Goal: Information Seeking & Learning: Learn about a topic

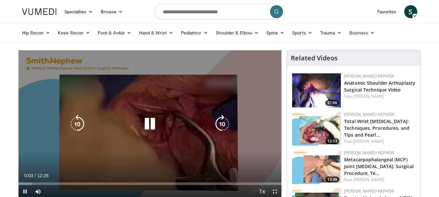
scroll to position [33, 0]
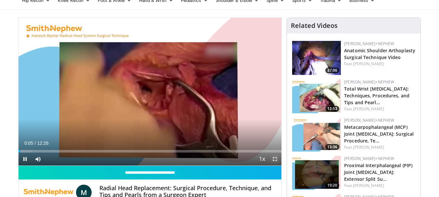
click at [273, 159] on span "Video Player" at bounding box center [275, 159] width 13 height 13
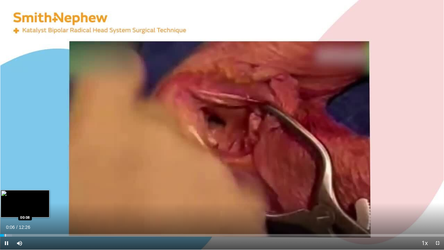
click at [6, 197] on div "Progress Bar" at bounding box center [5, 235] width 1 height 3
click at [9, 197] on div "Progress Bar" at bounding box center [9, 235] width 1 height 3
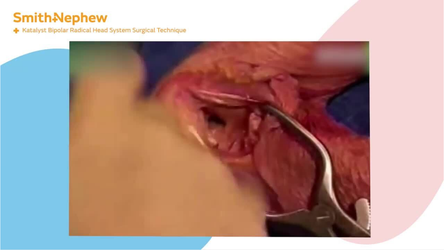
click at [6, 197] on div "10 seconds Tap to unmute" at bounding box center [222, 124] width 444 height 249
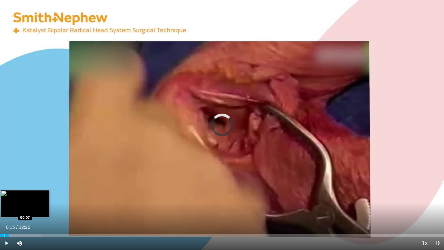
click at [5, 197] on div "Progress Bar" at bounding box center [5, 235] width 1 height 3
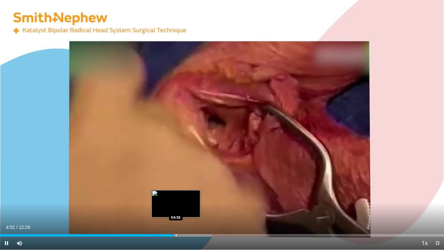
click at [176, 197] on div "Progress Bar" at bounding box center [176, 235] width 1 height 3
click at [178, 197] on div "Progress Bar" at bounding box center [177, 235] width 1 height 3
click at [182, 197] on div "Progress Bar" at bounding box center [181, 235] width 1 height 3
drag, startPoint x: 187, startPoint y: 235, endPoint x: 192, endPoint y: 235, distance: 4.6
click at [187, 197] on div "Loaded : 49.15% 05:05 05:12" at bounding box center [222, 235] width 444 height 3
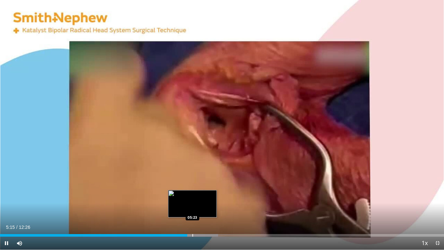
click at [193, 197] on div "Progress Bar" at bounding box center [193, 235] width 1 height 3
click at [199, 197] on div "Progress Bar" at bounding box center [199, 235] width 1 height 3
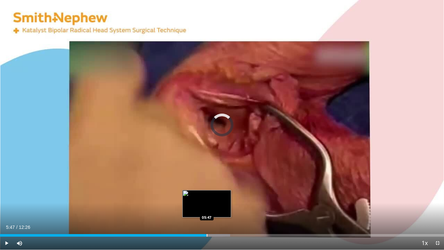
click at [207, 197] on div "Progress Bar" at bounding box center [207, 235] width 1 height 3
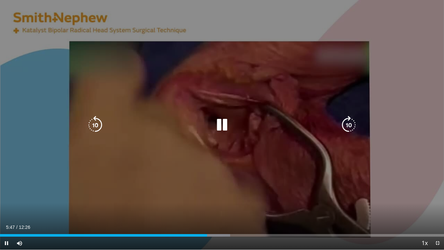
click at [237, 184] on div "10 seconds Tap to unmute" at bounding box center [222, 124] width 444 height 249
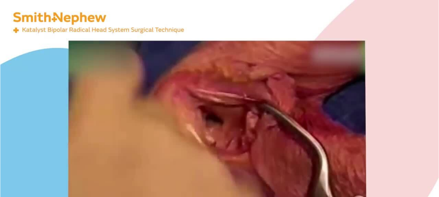
scroll to position [260, 0]
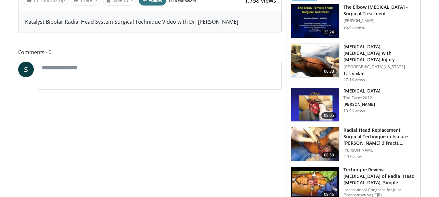
click at [313, 92] on img at bounding box center [315, 105] width 48 height 34
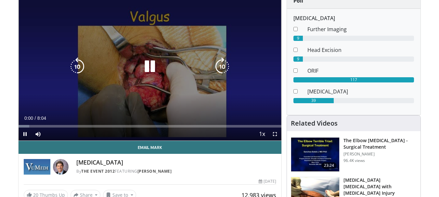
scroll to position [65, 0]
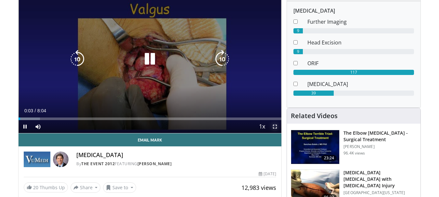
drag, startPoint x: 274, startPoint y: 126, endPoint x: 274, endPoint y: 165, distance: 39.4
click at [274, 126] on span "Video Player" at bounding box center [275, 126] width 13 height 13
click at [274, 127] on span "Video Player" at bounding box center [275, 126] width 13 height 13
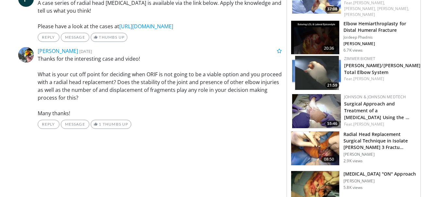
scroll to position [358, 0]
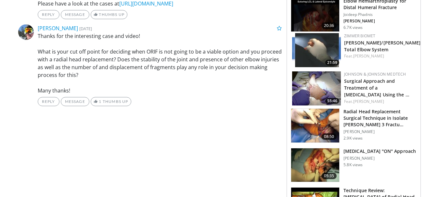
click at [324, 75] on img at bounding box center [316, 89] width 49 height 34
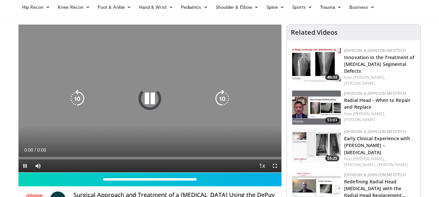
scroll to position [65, 0]
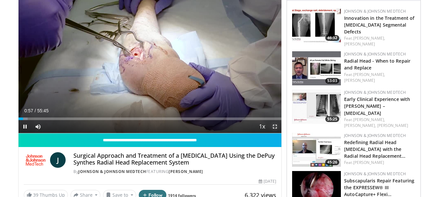
click at [277, 129] on span "Video Player" at bounding box center [275, 126] width 13 height 13
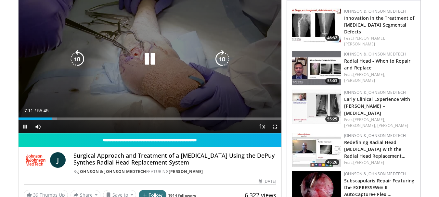
click at [180, 79] on div "40 seconds Tap to unmute" at bounding box center [150, 59] width 263 height 148
click at [192, 48] on div "40 seconds Tap to unmute" at bounding box center [150, 59] width 263 height 148
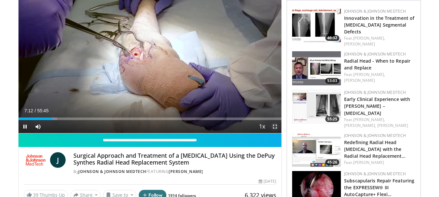
click at [276, 127] on span "Video Player" at bounding box center [275, 126] width 13 height 13
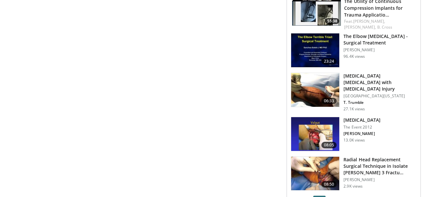
scroll to position [683, 0]
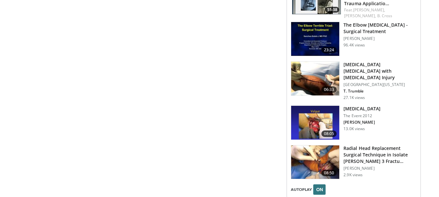
click at [319, 146] on img at bounding box center [315, 163] width 48 height 34
click at [310, 146] on img at bounding box center [315, 163] width 48 height 34
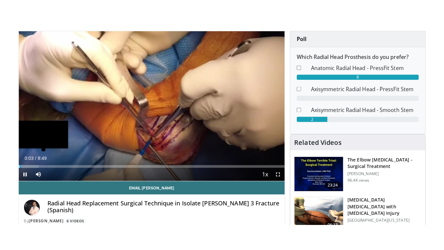
scroll to position [98, 0]
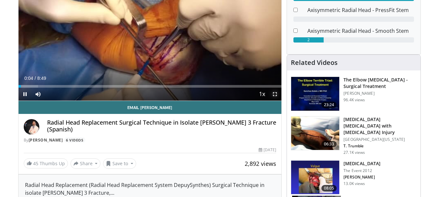
click at [276, 95] on span "Video Player" at bounding box center [275, 94] width 13 height 13
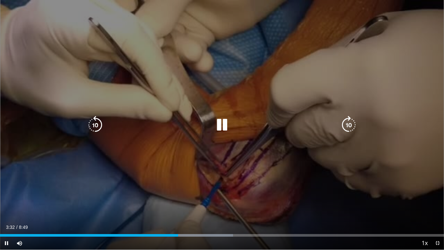
click at [216, 163] on div "20 seconds Tap to unmute" at bounding box center [222, 124] width 444 height 249
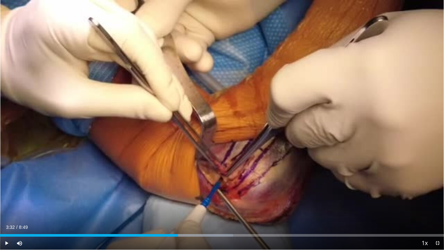
click at [231, 154] on div "20 seconds Tap to unmute" at bounding box center [222, 124] width 444 height 249
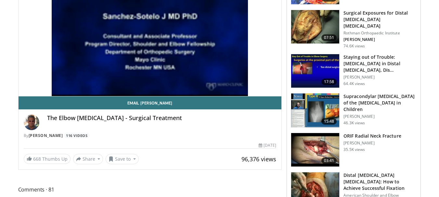
scroll to position [130, 0]
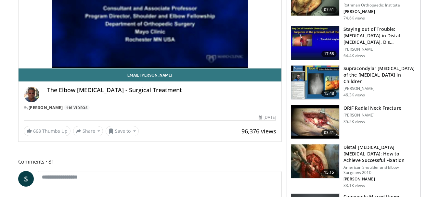
click at [305, 112] on img at bounding box center [315, 122] width 48 height 34
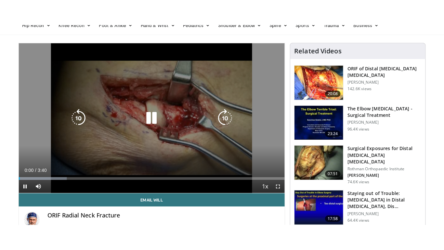
scroll to position [65, 0]
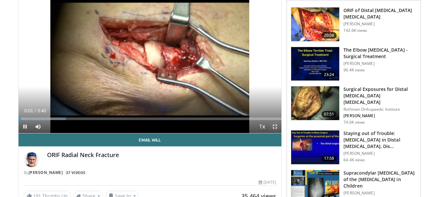
click at [273, 127] on span "Video Player" at bounding box center [275, 126] width 13 height 13
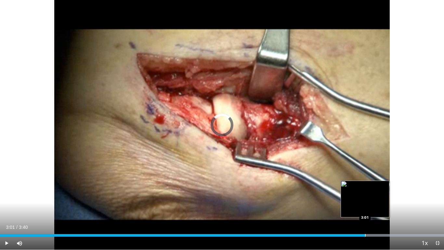
click at [365, 197] on div "Progress Bar" at bounding box center [365, 235] width 1 height 3
click at [366, 197] on div "Progress Bar" at bounding box center [354, 235] width 180 height 3
click at [368, 197] on div "Progress Bar" at bounding box center [354, 235] width 180 height 3
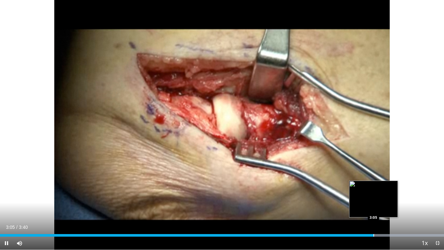
click at [374, 197] on div "Progress Bar" at bounding box center [374, 235] width 1 height 3
click at [378, 197] on div "Loaded : 100.00% 3:05 3:06" at bounding box center [222, 235] width 444 height 3
click at [378, 197] on div "Progress Bar" at bounding box center [378, 235] width 1 height 3
click at [382, 197] on div "Progress Bar" at bounding box center [382, 235] width 1 height 3
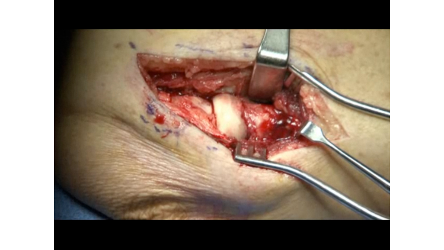
click at [387, 197] on div "10 seconds Tap to unmute" at bounding box center [222, 124] width 444 height 249
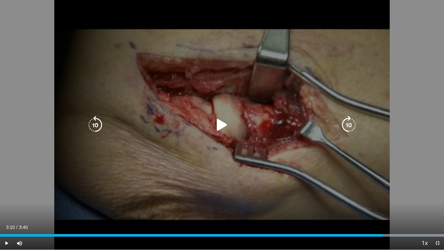
click at [364, 197] on div "10 seconds Tap to unmute" at bounding box center [222, 124] width 444 height 249
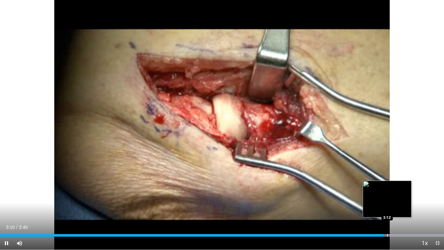
click at [387, 197] on div "Progress Bar" at bounding box center [387, 235] width 1 height 3
click at [394, 197] on div "Progress Bar" at bounding box center [394, 235] width 1 height 3
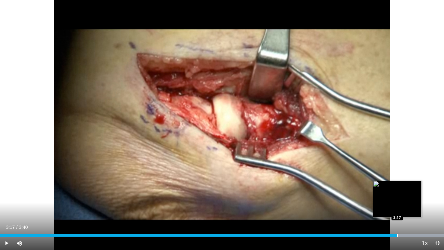
click at [397, 197] on div "Progress Bar" at bounding box center [397, 235] width 1 height 3
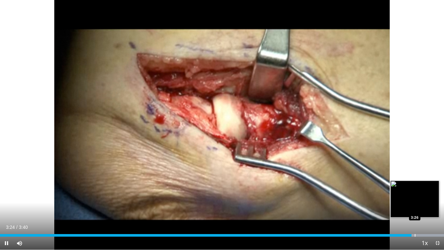
click at [415, 197] on div "Progress Bar" at bounding box center [415, 235] width 1 height 3
click at [422, 197] on div "Progress Bar" at bounding box center [422, 235] width 1 height 3
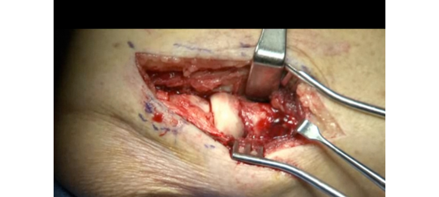
scroll to position [278, 0]
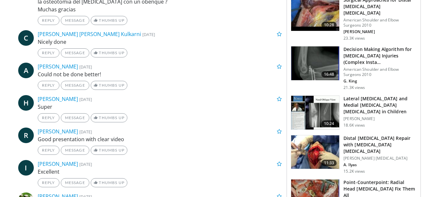
scroll to position [585, 0]
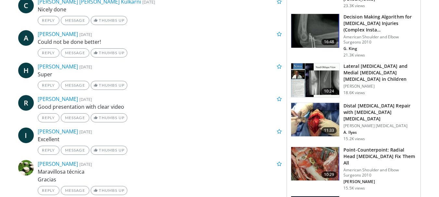
click at [303, 147] on img at bounding box center [315, 164] width 48 height 34
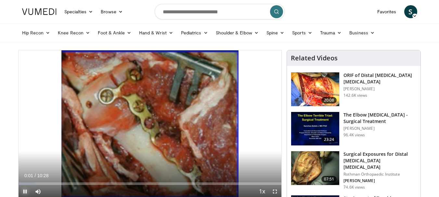
click at [25, 191] on span "Video Player" at bounding box center [25, 191] width 13 height 13
